Goal: Task Accomplishment & Management: Manage account settings

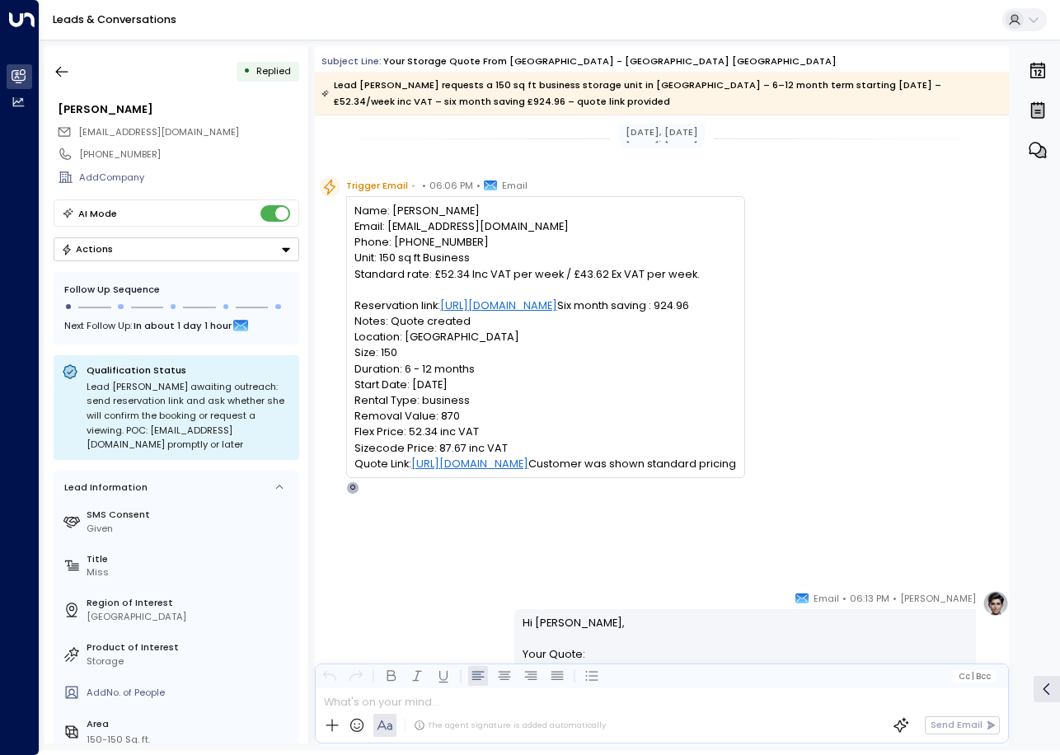
scroll to position [459, 0]
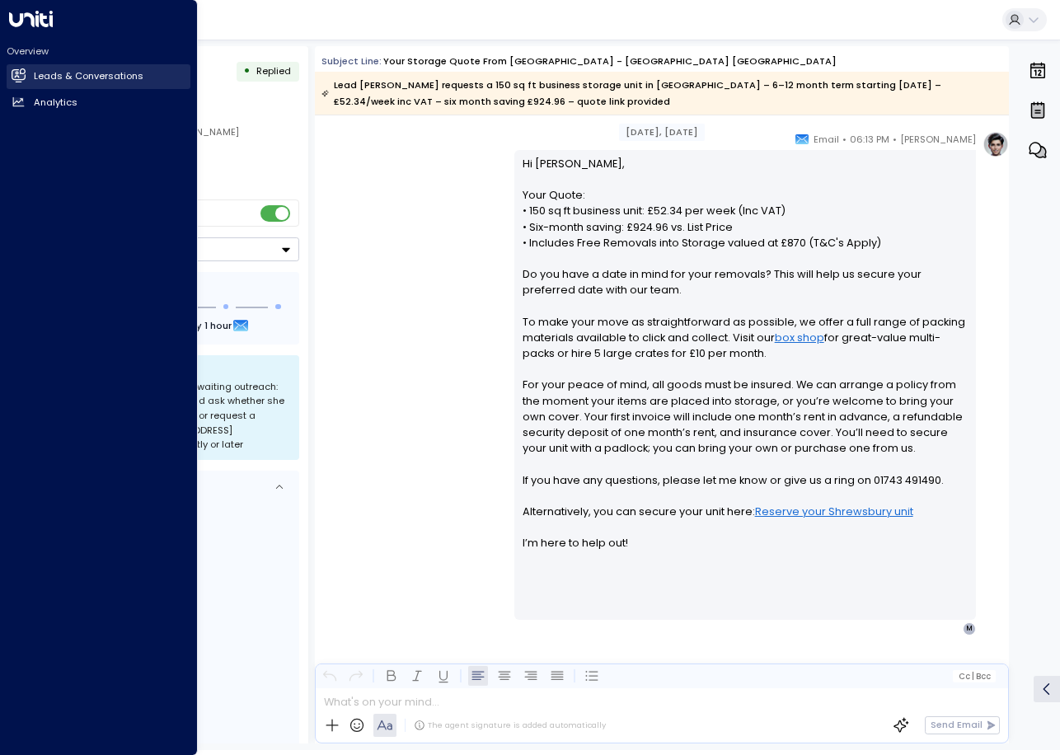
click at [7, 74] on link "Leads & Conversations Leads & Conversations" at bounding box center [99, 76] width 184 height 25
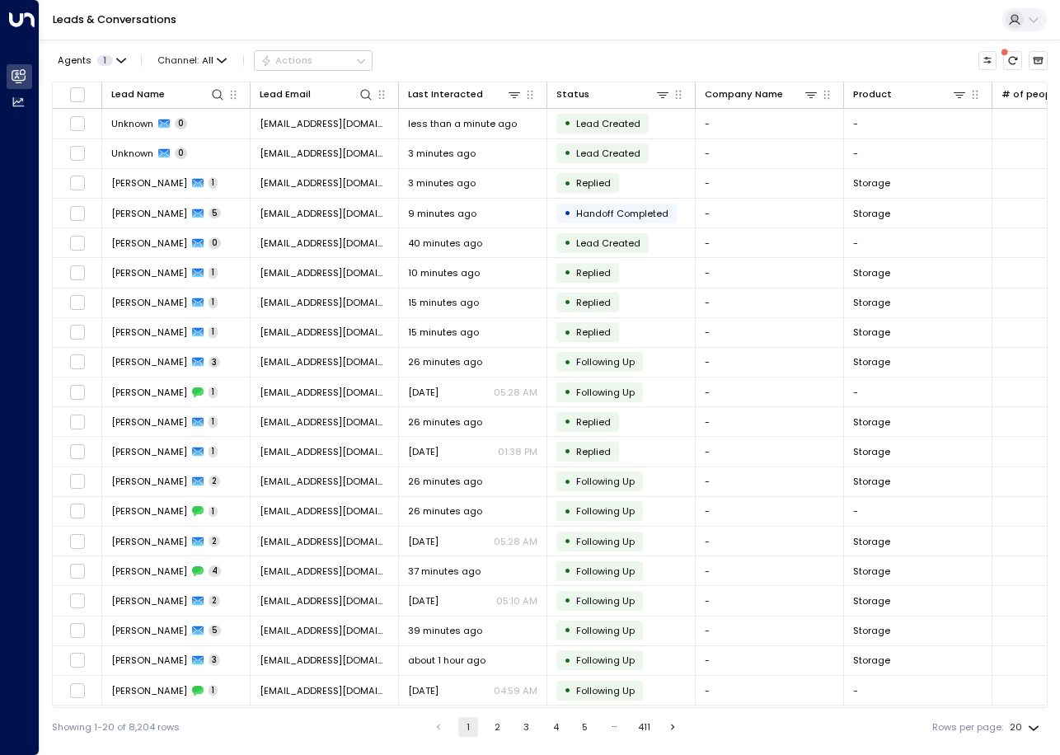
scroll to position [0, 546]
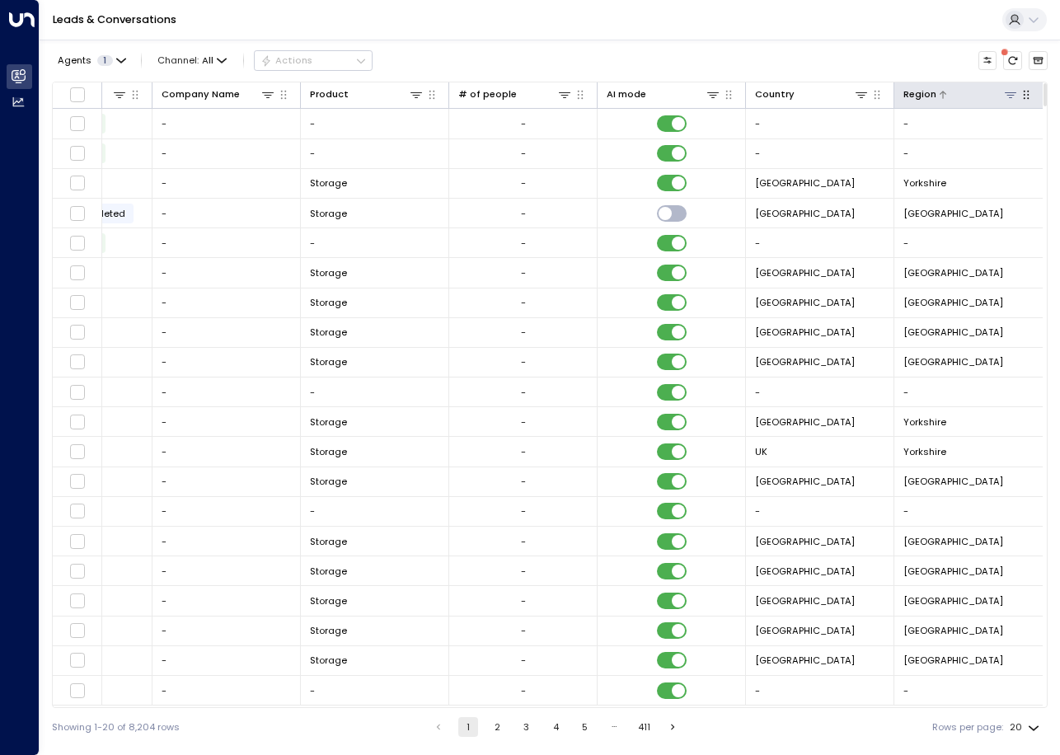
click at [1012, 96] on icon at bounding box center [1010, 94] width 13 height 13
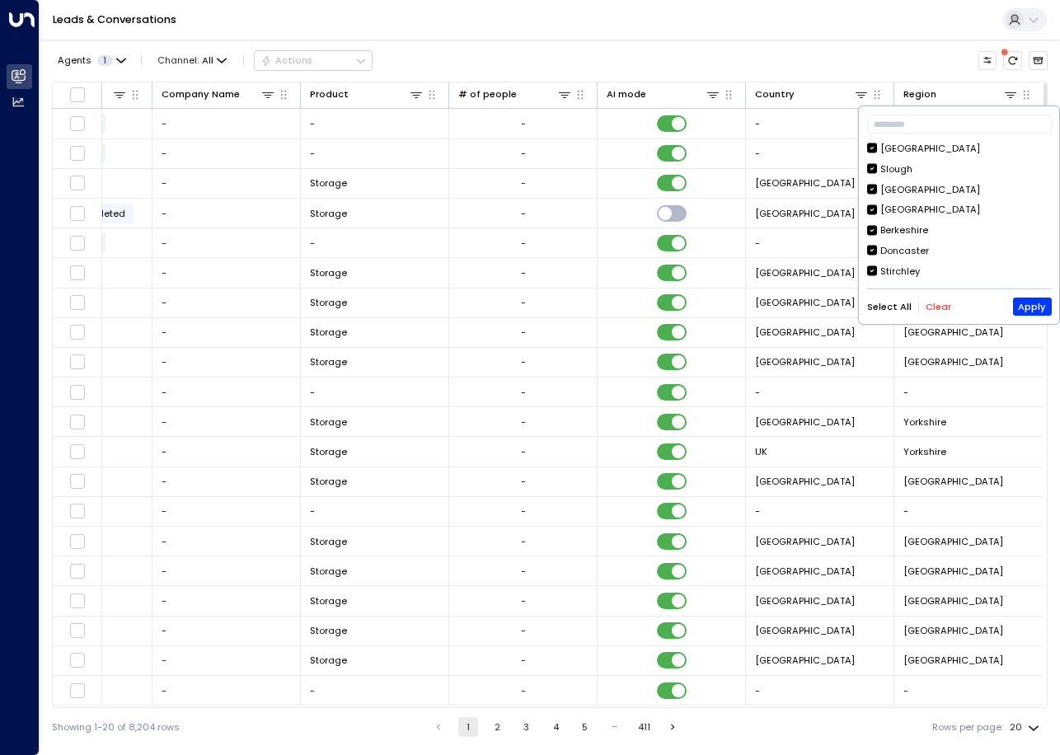
click at [938, 311] on button "Clear" at bounding box center [938, 307] width 26 height 11
click at [906, 187] on div "[GEOGRAPHIC_DATA]" at bounding box center [930, 190] width 100 height 14
click at [1032, 308] on button "Apply" at bounding box center [1032, 306] width 39 height 18
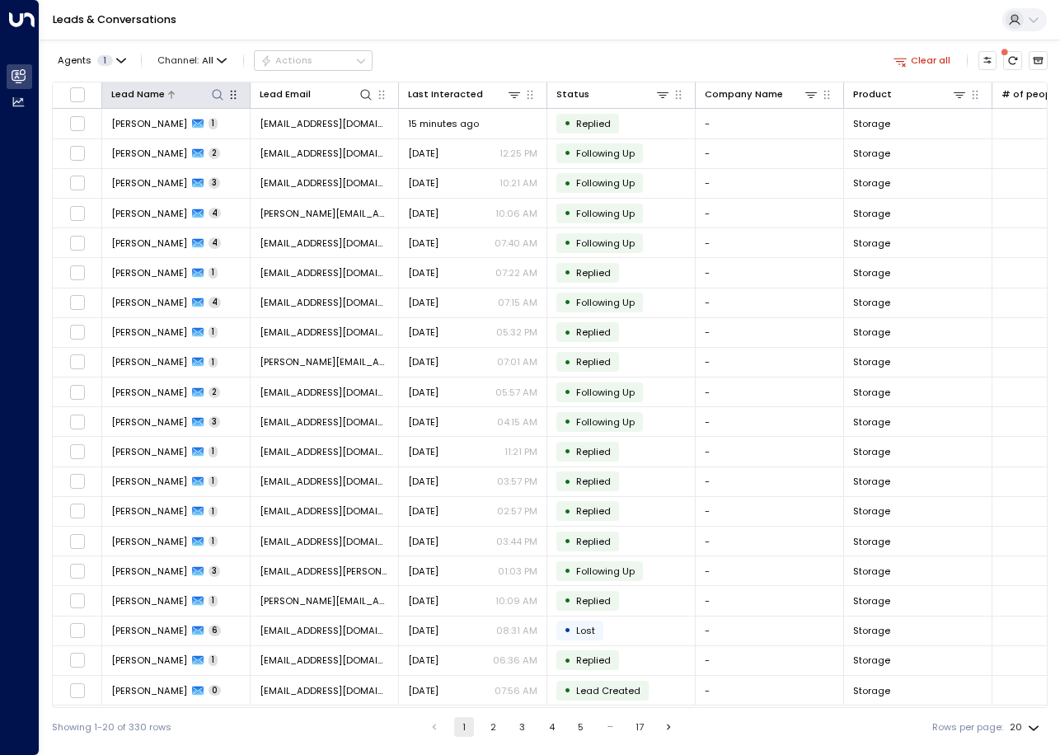
click at [211, 88] on icon at bounding box center [217, 94] width 13 height 13
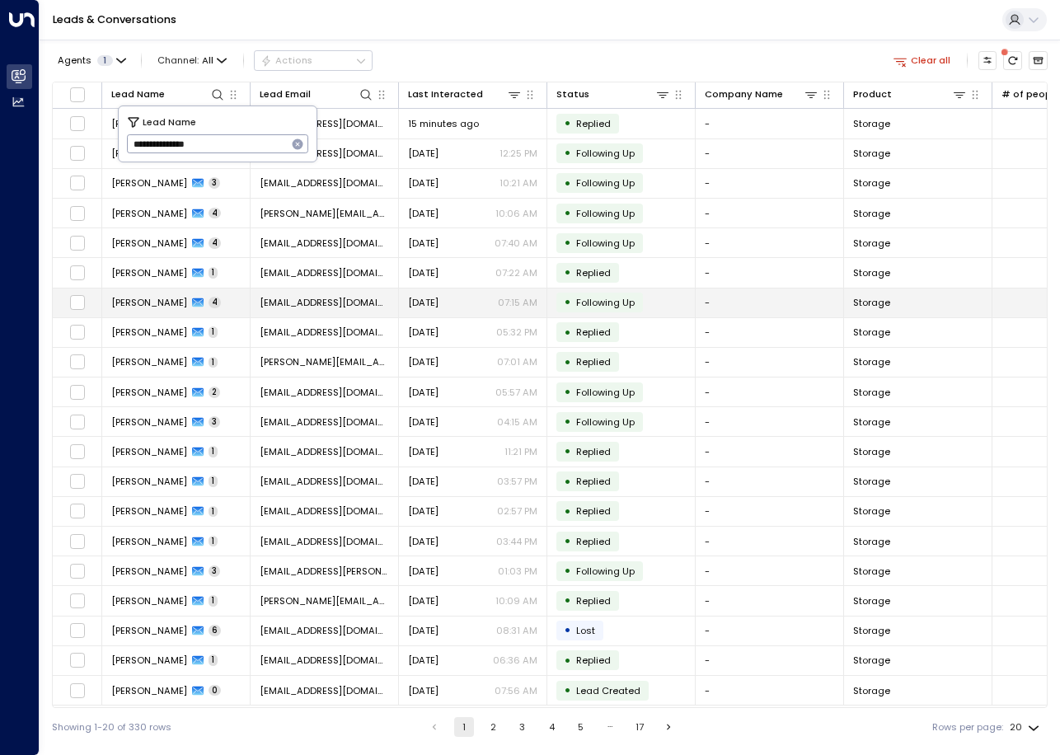
type input "**********"
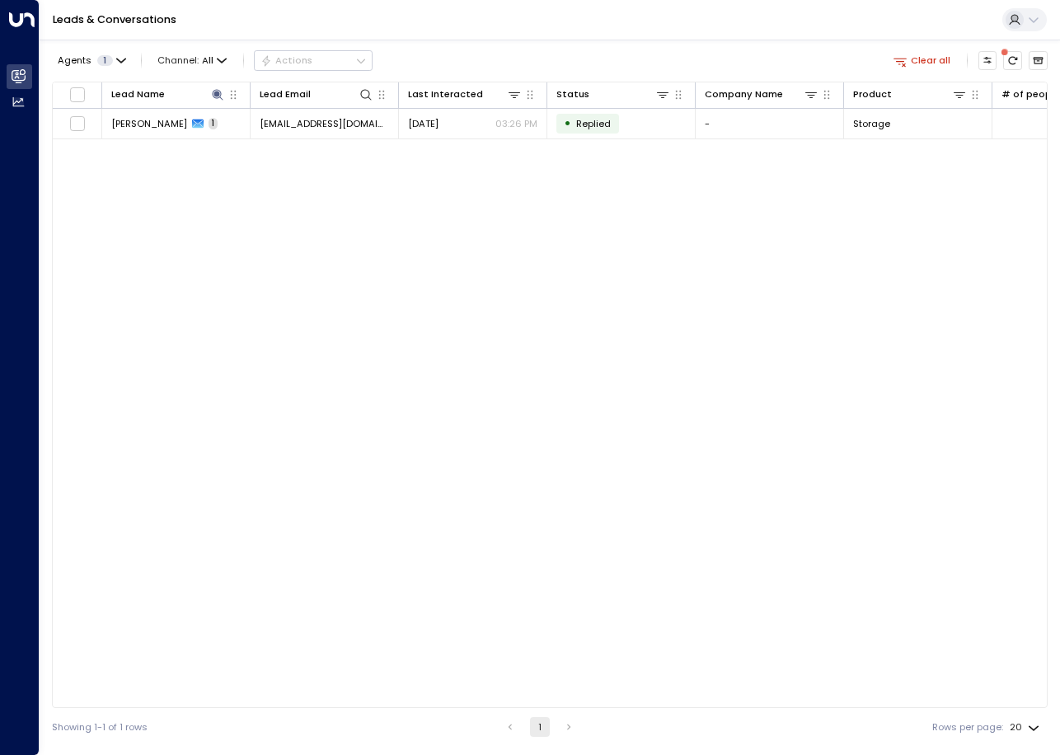
click at [615, 9] on div "Leads & Conversations" at bounding box center [550, 20] width 1020 height 40
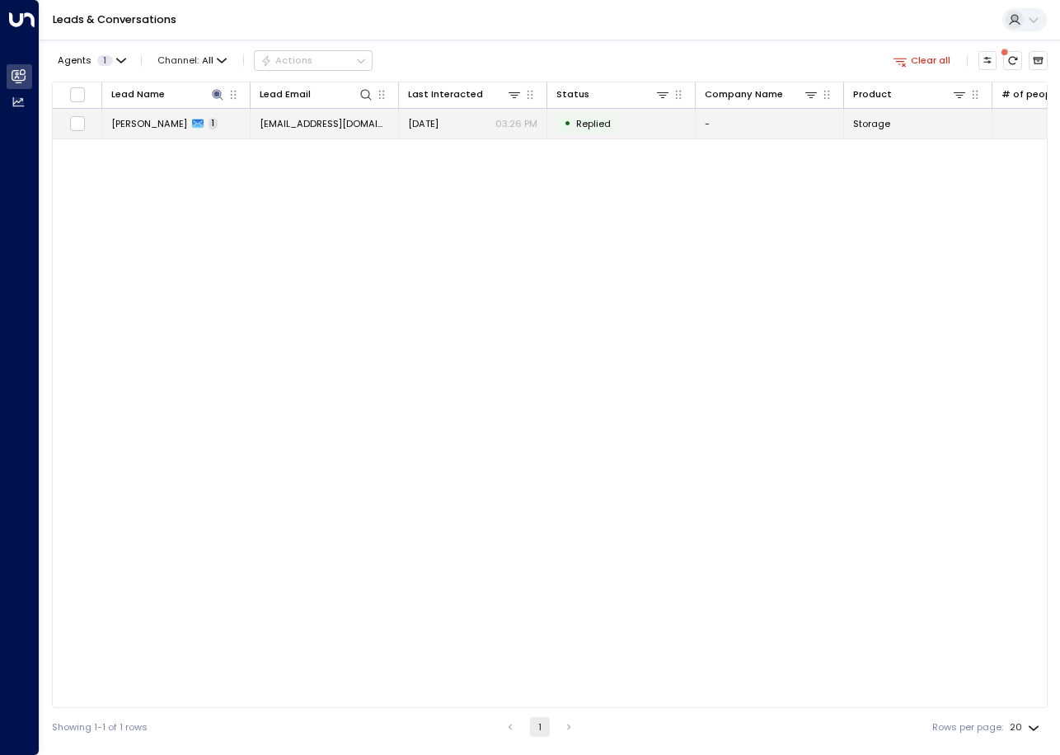
click at [360, 133] on td "[EMAIL_ADDRESS][DOMAIN_NAME]" at bounding box center [324, 123] width 148 height 29
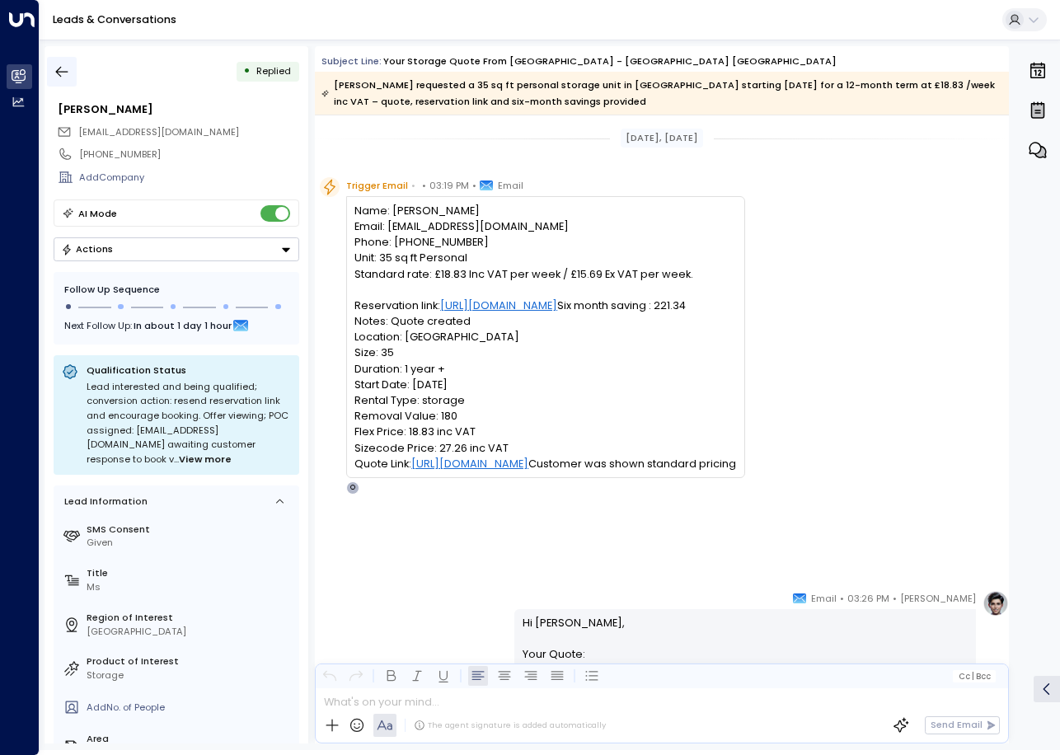
click at [68, 72] on icon "button" at bounding box center [62, 71] width 16 height 16
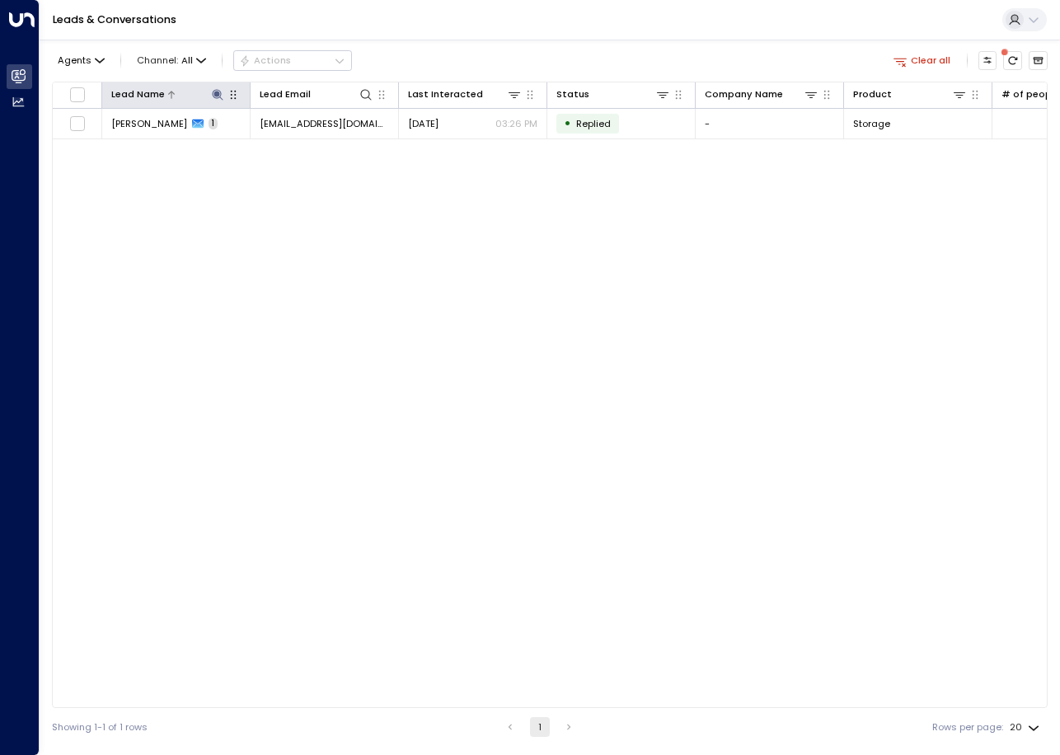
click at [218, 97] on icon at bounding box center [217, 94] width 13 height 13
drag, startPoint x: 218, startPoint y: 141, endPoint x: 45, endPoint y: 145, distance: 173.1
click at [45, 145] on body "**********" at bounding box center [530, 373] width 1060 height 746
type input "*"
type input "**********"
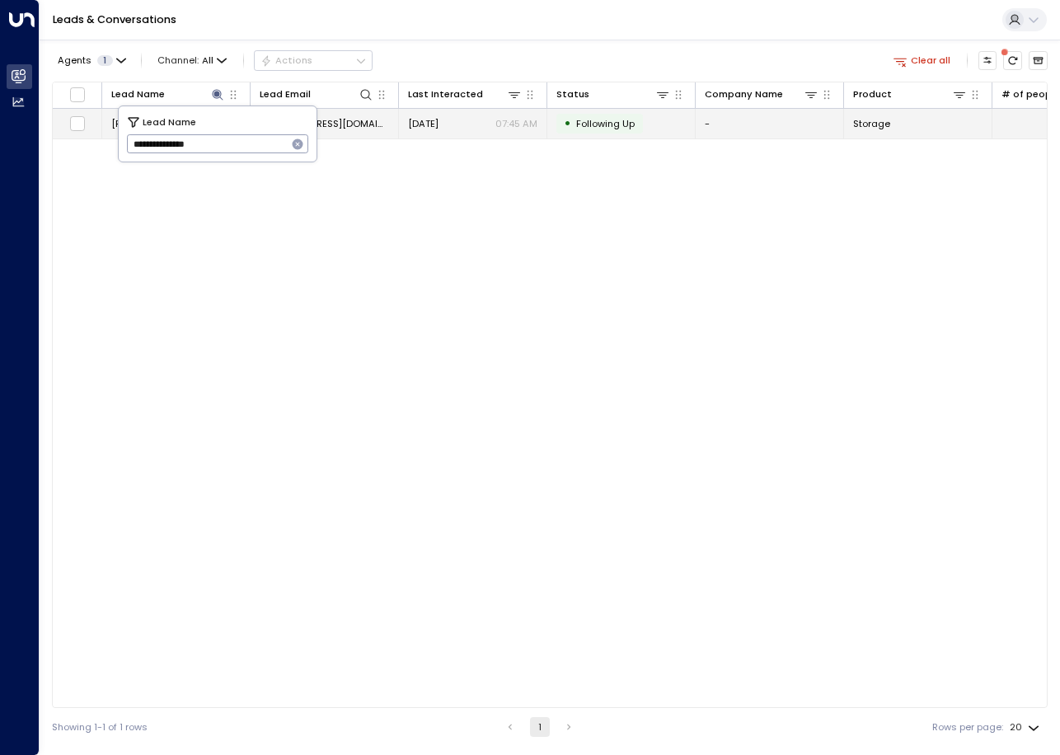
click at [518, 120] on p "07:45 AM" at bounding box center [516, 123] width 42 height 13
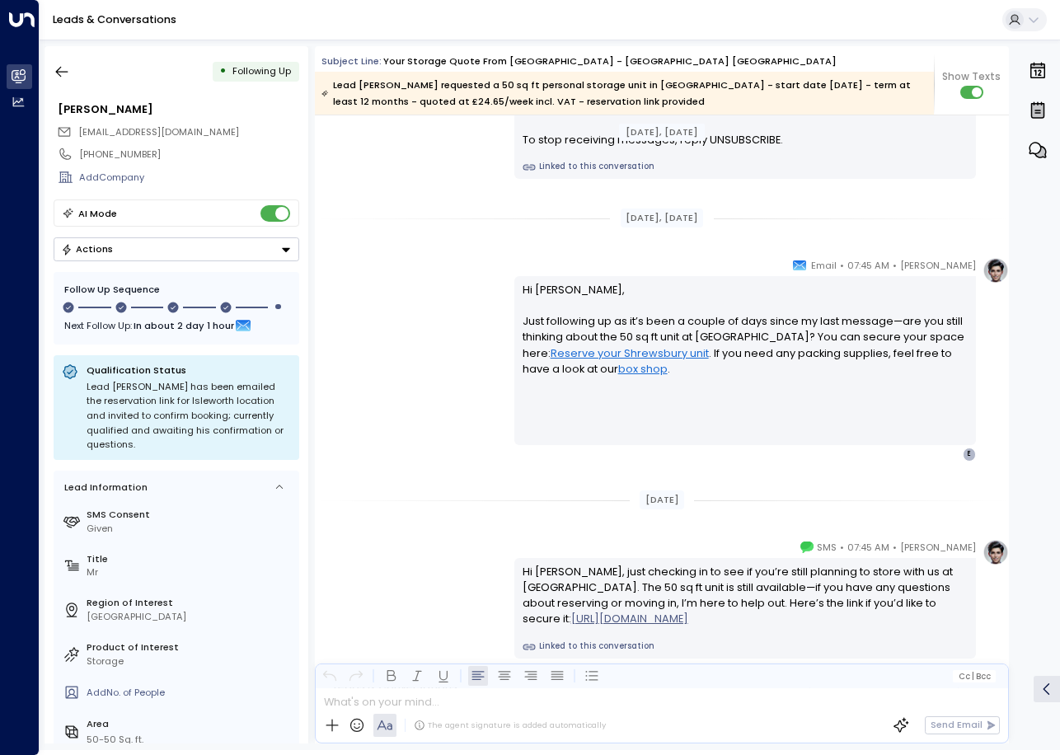
scroll to position [1726, 0]
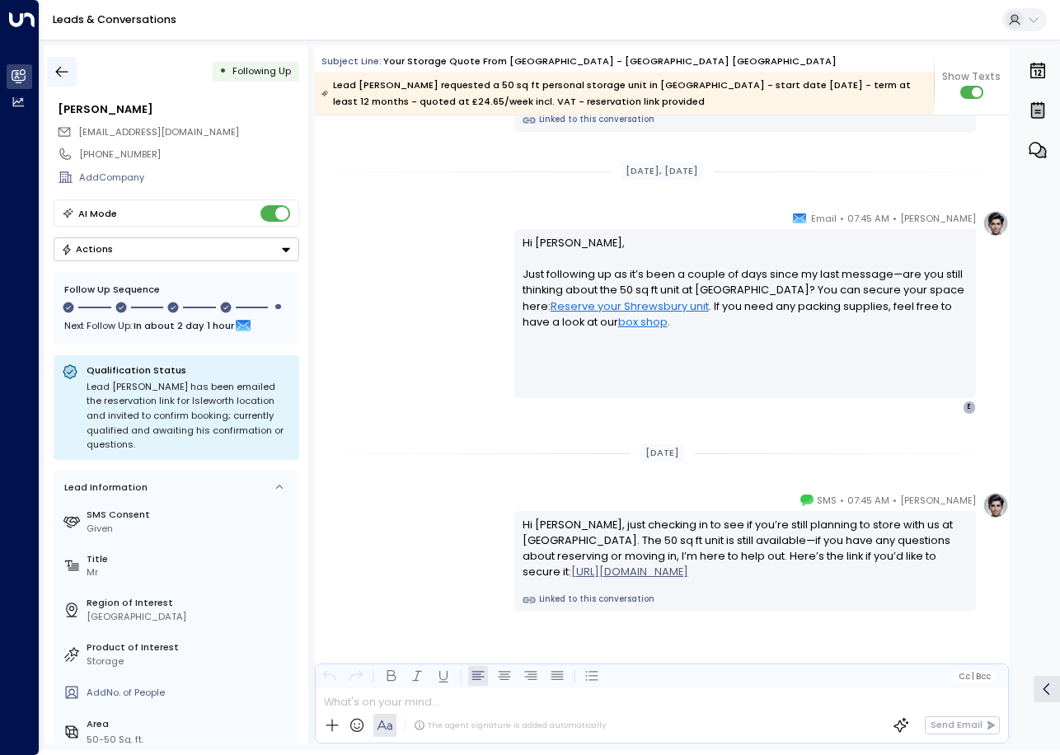
click at [65, 73] on icon "button" at bounding box center [62, 71] width 16 height 16
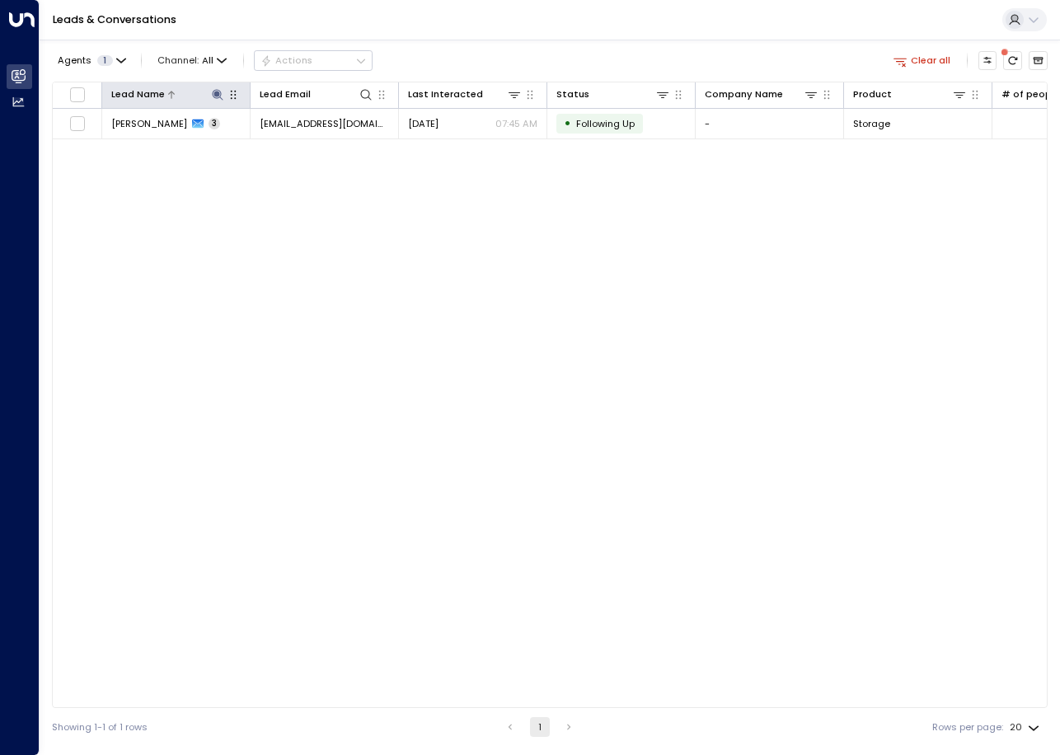
click at [218, 96] on icon at bounding box center [217, 94] width 13 height 13
drag, startPoint x: 206, startPoint y: 143, endPoint x: 133, endPoint y: 143, distance: 72.5
click at [133, 143] on input "**********" at bounding box center [207, 144] width 161 height 27
type input "**********"
click at [563, 51] on div "Agents 1 Channel: All Actions Clear all" at bounding box center [549, 60] width 995 height 29
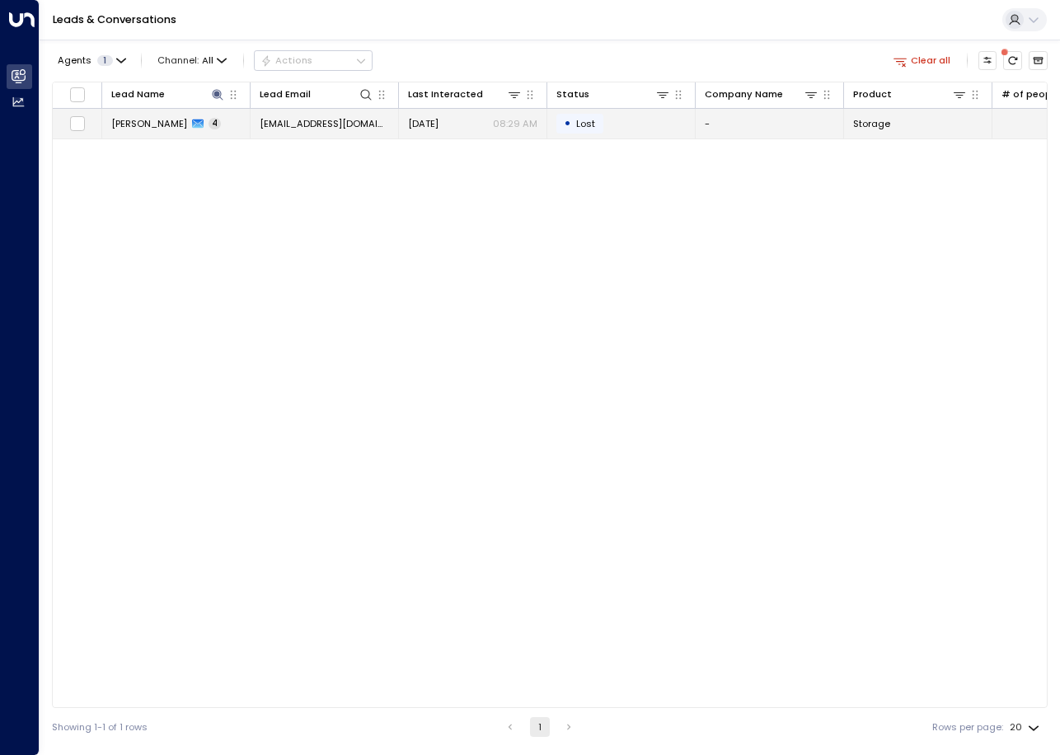
click at [305, 115] on td "[EMAIL_ADDRESS][DOMAIN_NAME]" at bounding box center [324, 123] width 148 height 29
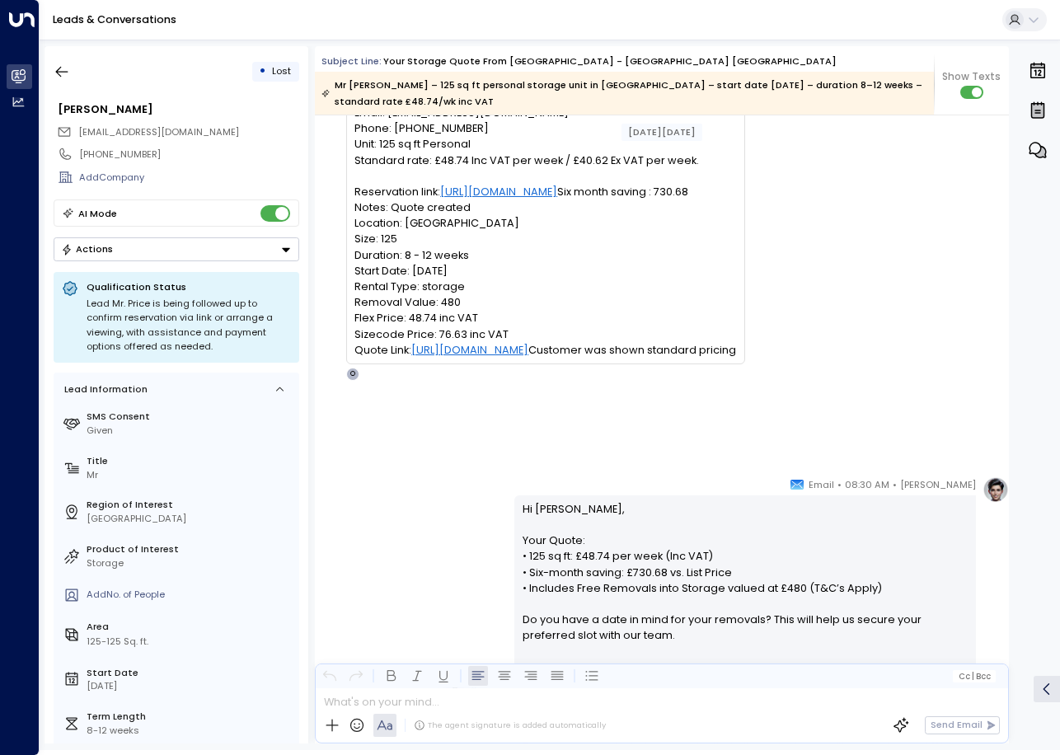
scroll to position [109, 0]
